Goal: Task Accomplishment & Management: Manage account settings

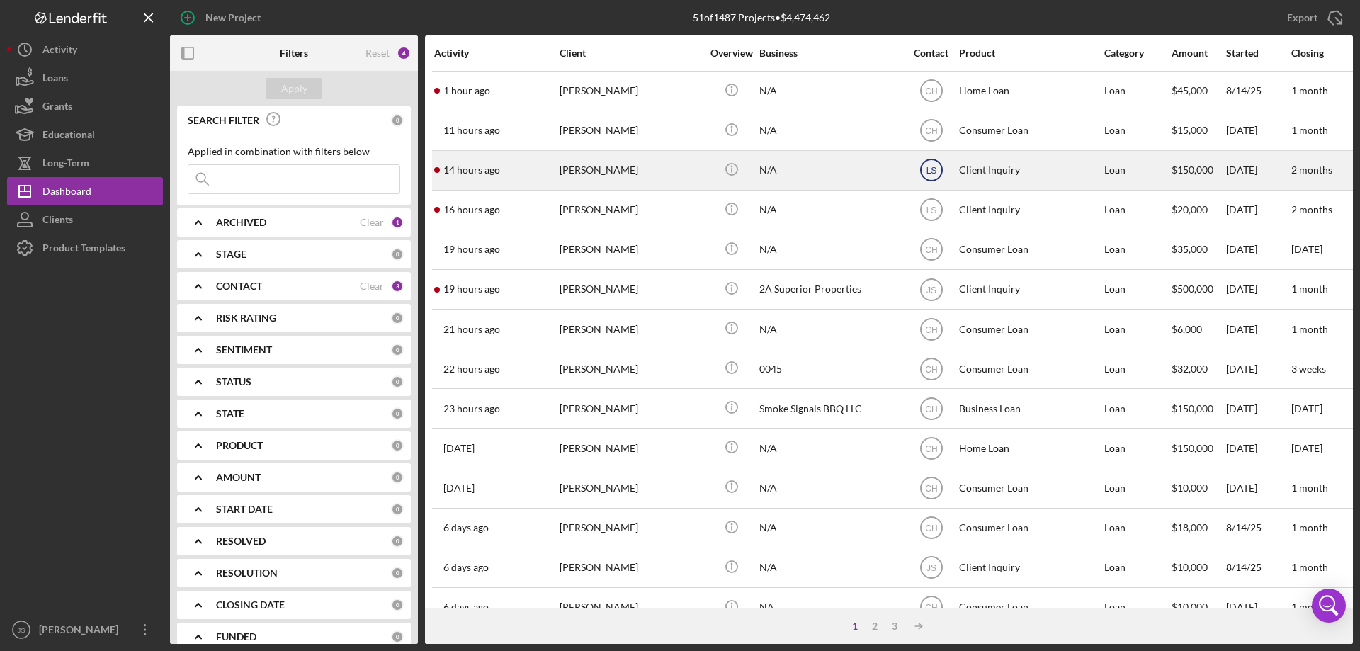
click at [930, 96] on text "LS" at bounding box center [931, 91] width 12 height 10
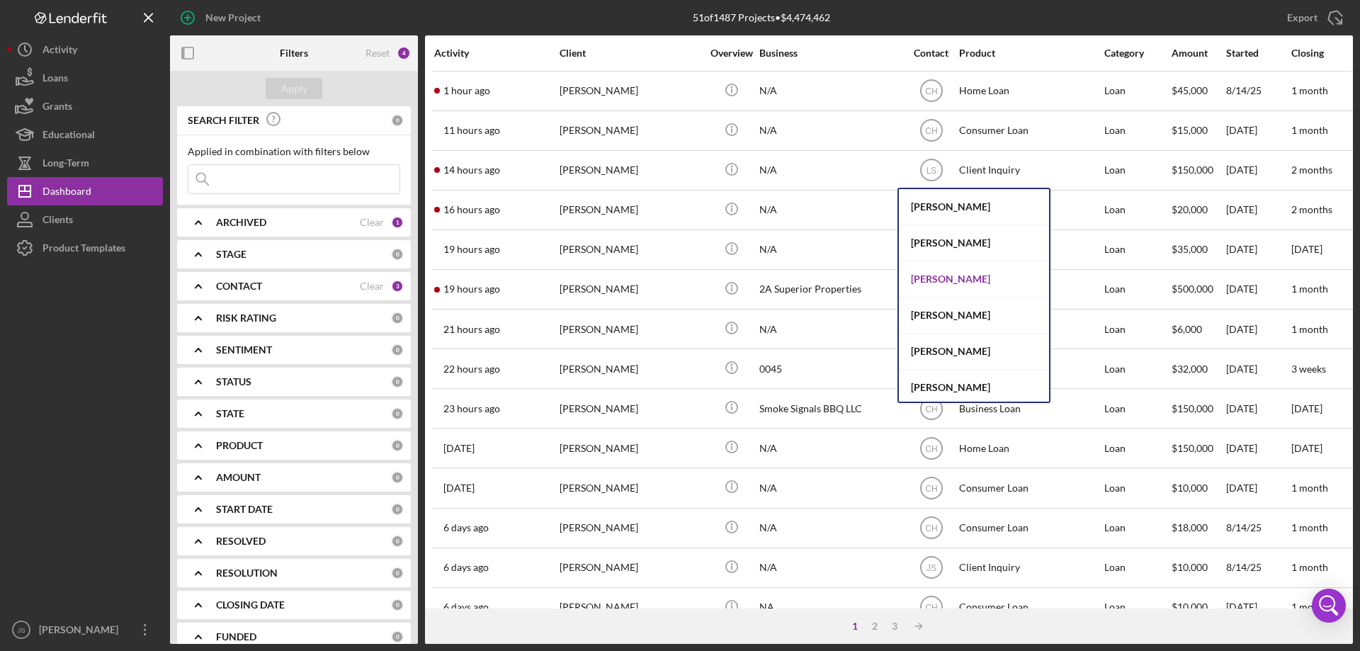
click at [931, 277] on div "[PERSON_NAME]" at bounding box center [974, 279] width 150 height 36
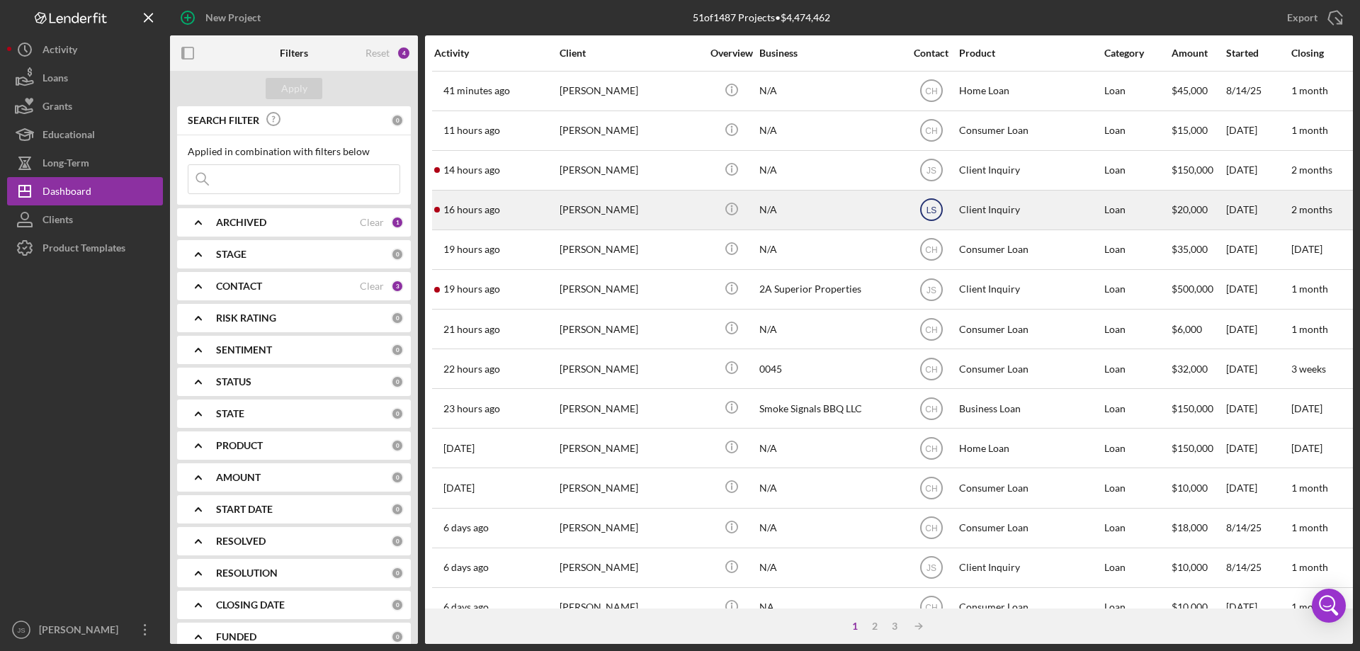
click at [930, 96] on text "LS" at bounding box center [931, 91] width 12 height 10
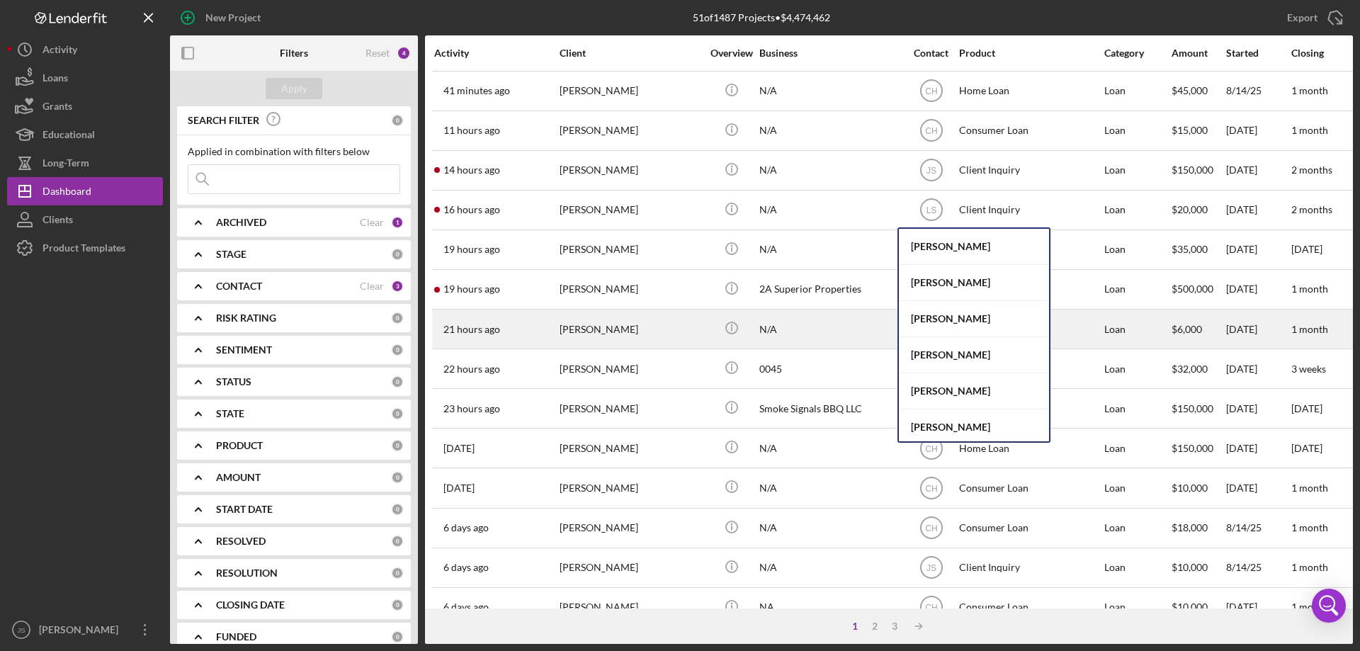
click at [935, 314] on div "[PERSON_NAME]" at bounding box center [974, 319] width 150 height 36
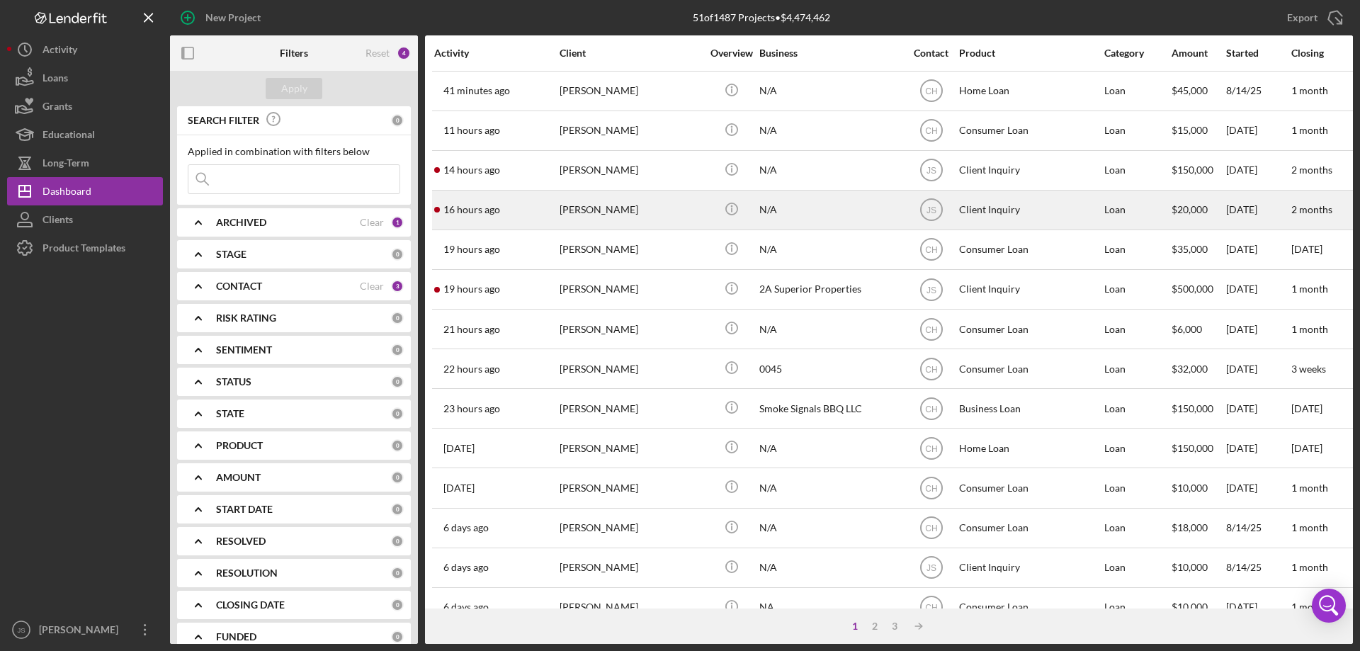
click at [676, 217] on div "[PERSON_NAME]" at bounding box center [631, 210] width 142 height 38
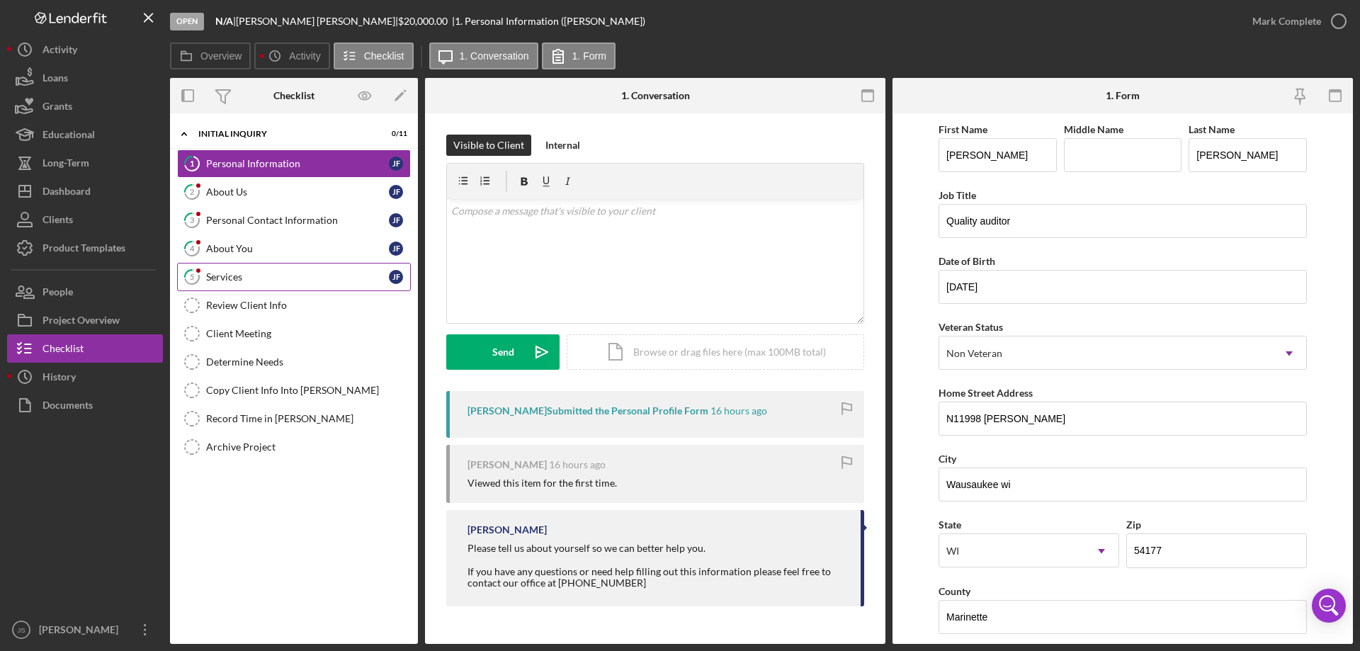
click at [259, 277] on div "Services" at bounding box center [297, 276] width 183 height 11
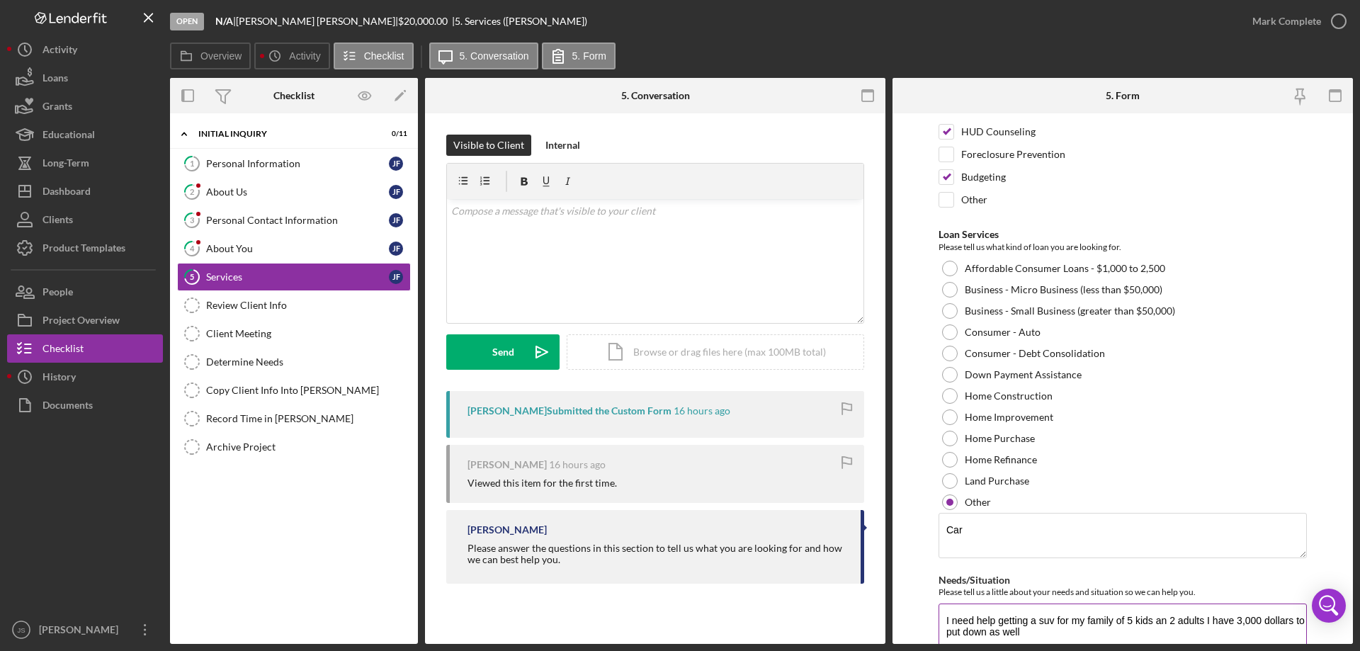
scroll to position [164, 0]
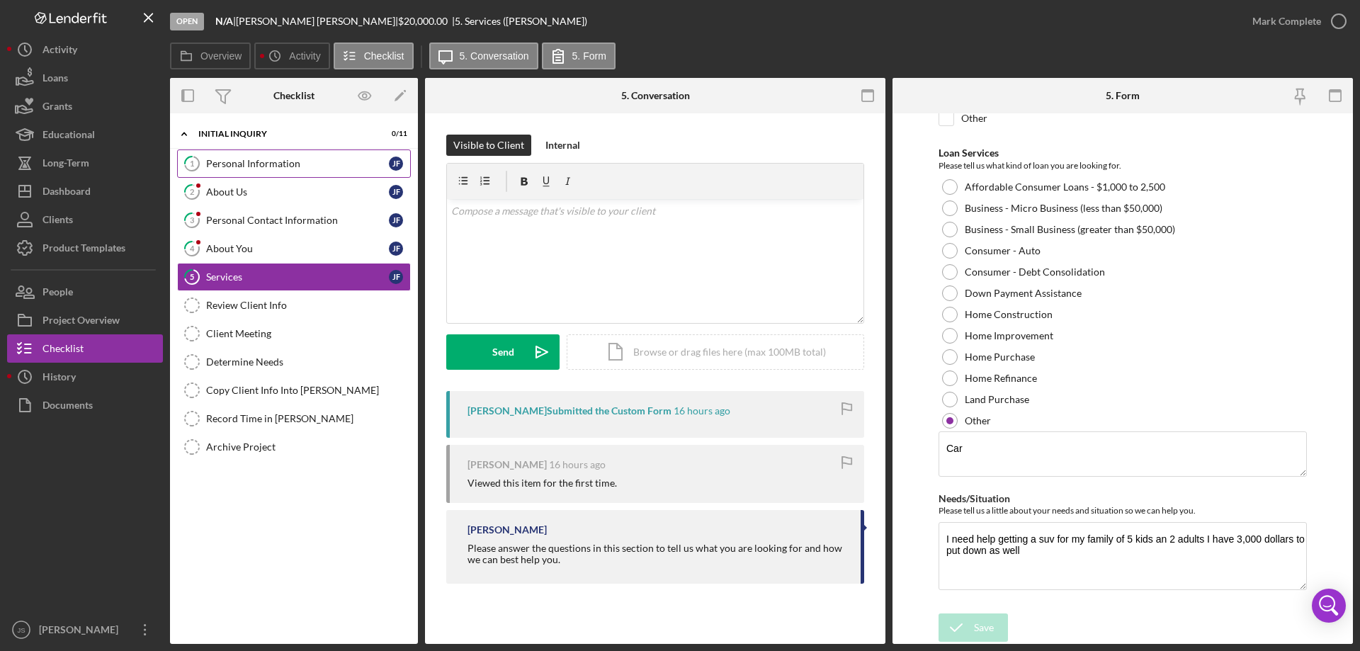
click at [273, 166] on div "Personal Information" at bounding box center [297, 163] width 183 height 11
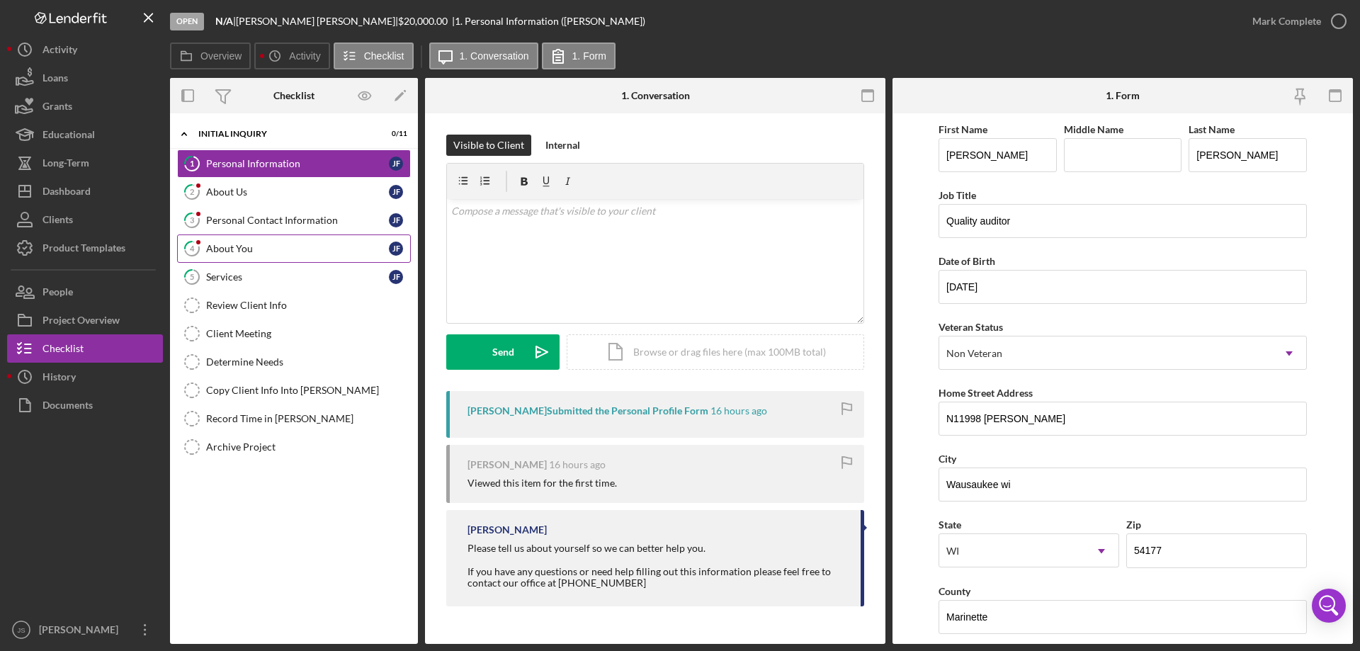
click at [236, 248] on div "About You" at bounding box center [297, 248] width 183 height 11
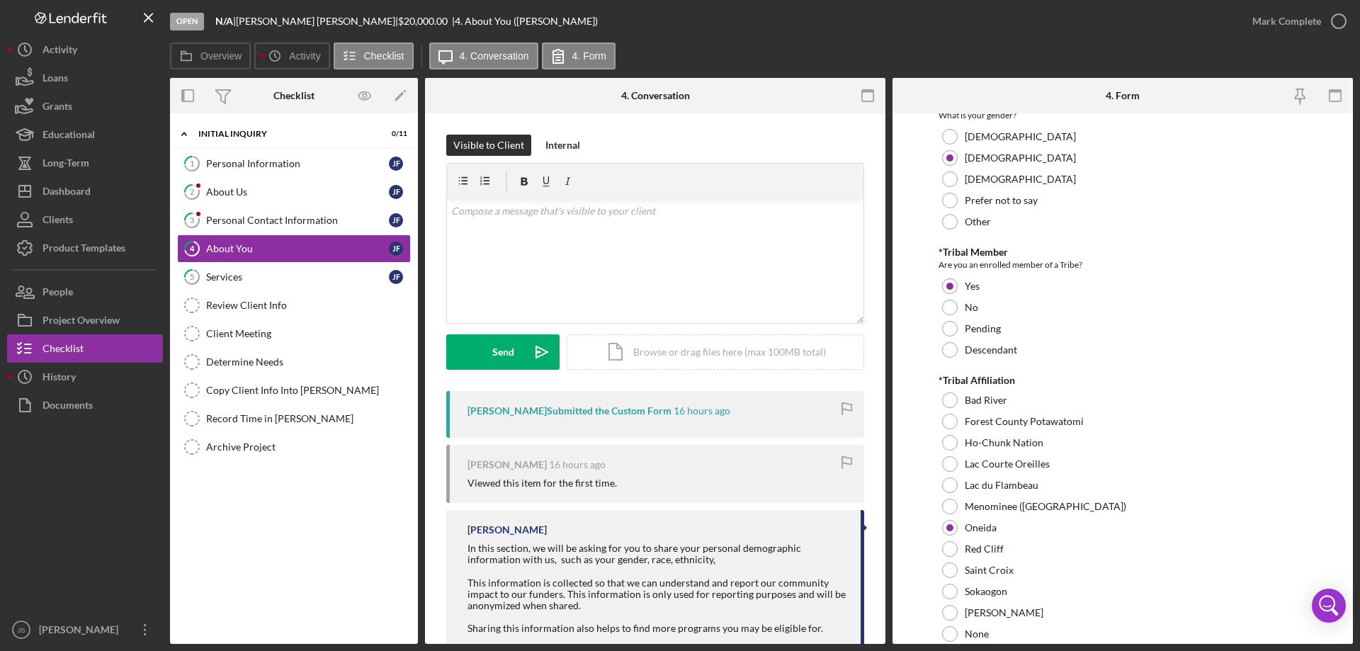
scroll to position [425, 0]
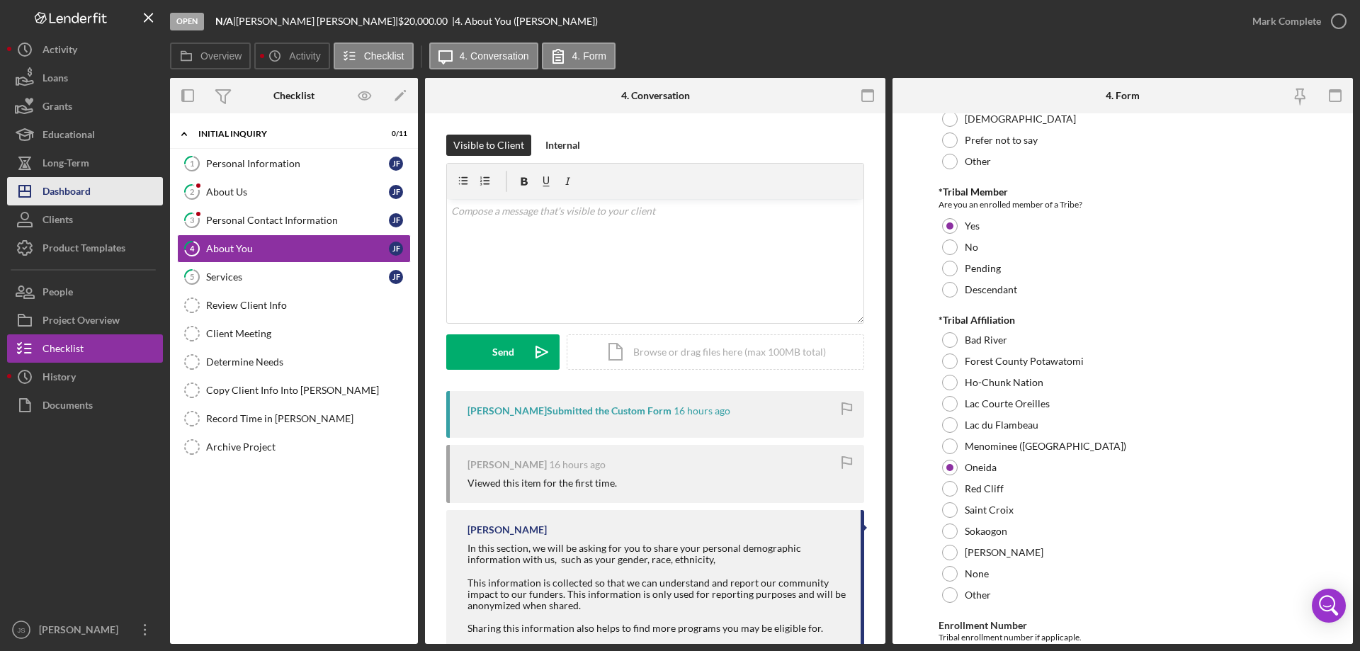
click at [63, 190] on div "Dashboard" at bounding box center [66, 193] width 48 height 32
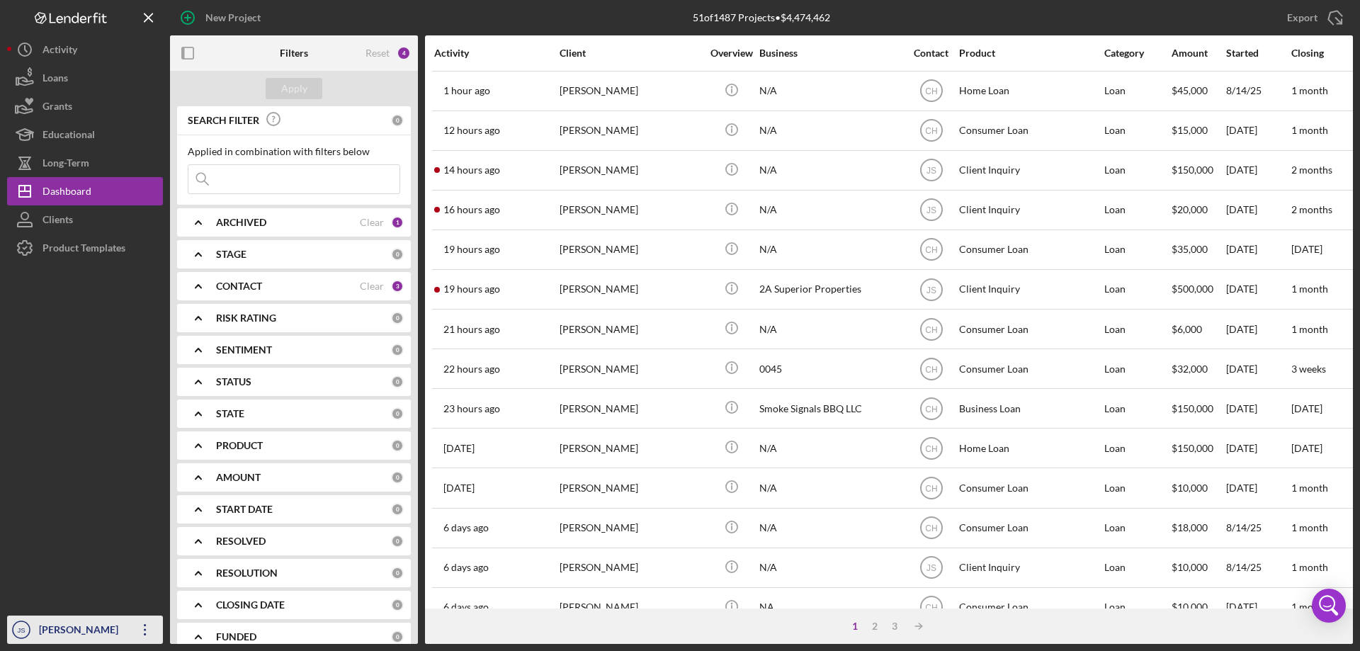
click at [52, 619] on div "[PERSON_NAME]" at bounding box center [81, 631] width 92 height 32
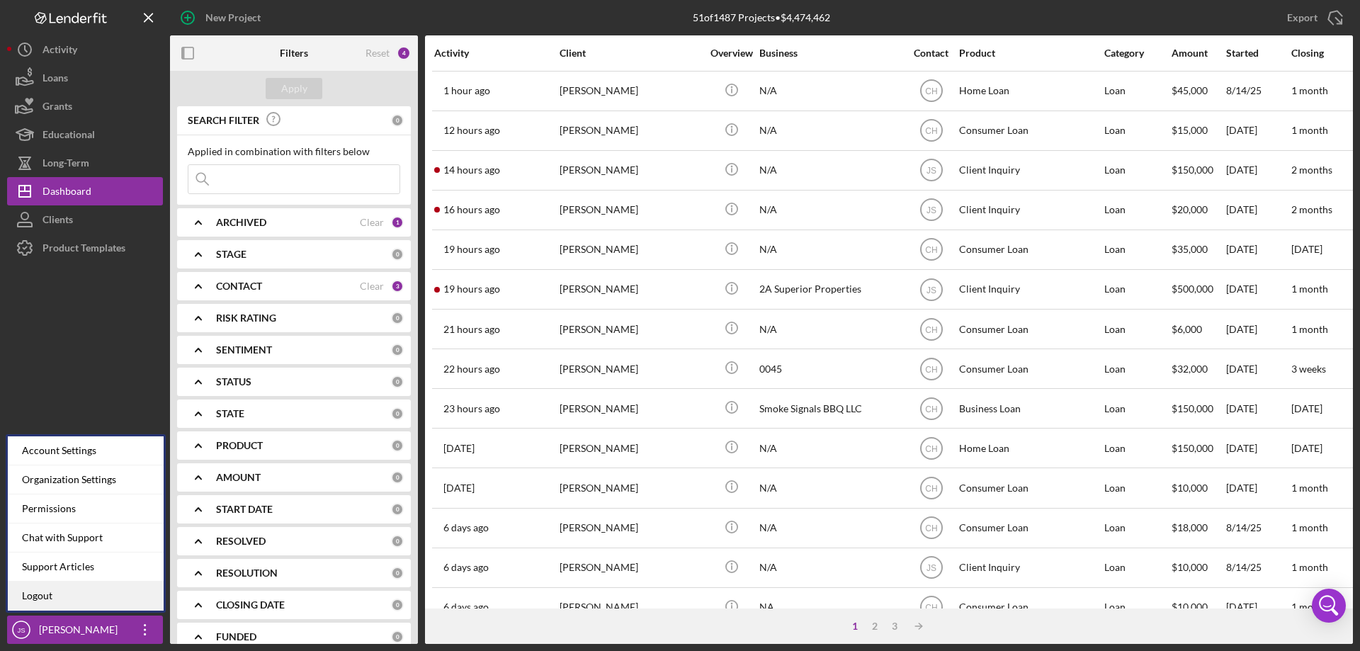
click at [45, 590] on link "Logout" at bounding box center [86, 595] width 156 height 29
